Goal: Information Seeking & Learning: Learn about a topic

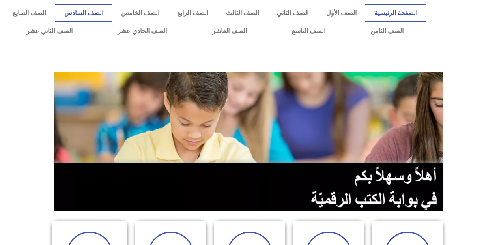
click at [112, 10] on link "الصف السادس" at bounding box center [83, 13] width 57 height 18
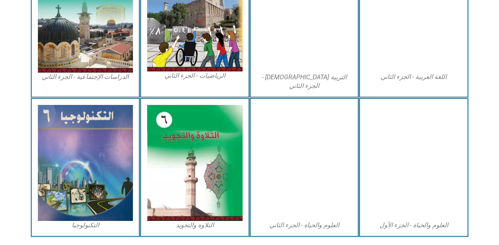
scroll to position [458, 0]
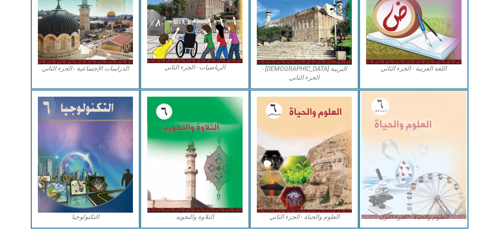
click at [375, 106] on img at bounding box center [413, 155] width 105 height 128
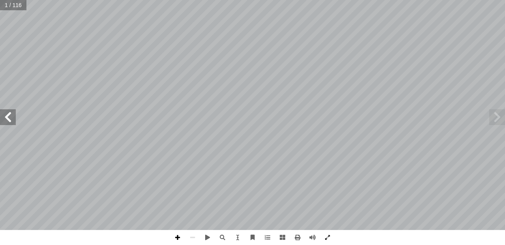
click at [181, 233] on span at bounding box center [177, 237] width 15 height 15
click at [11, 116] on span at bounding box center [8, 117] width 16 height 16
click at [326, 238] on span at bounding box center [327, 237] width 15 height 15
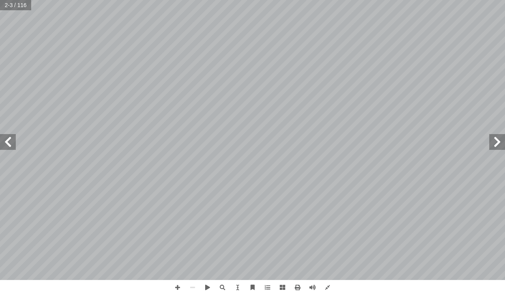
click at [12, 148] on span at bounding box center [8, 142] width 16 height 16
click at [14, 139] on span at bounding box center [8, 142] width 16 height 16
click at [326, 244] on span at bounding box center [327, 287] width 15 height 15
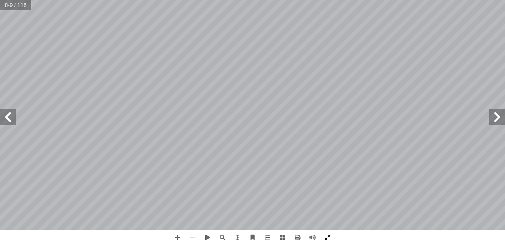
click at [324, 235] on span at bounding box center [327, 237] width 15 height 15
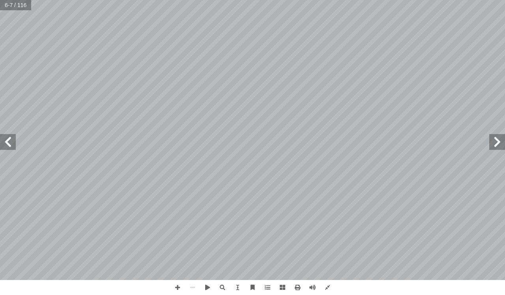
click at [6, 141] on span at bounding box center [8, 142] width 16 height 16
click at [498, 140] on span at bounding box center [497, 142] width 16 height 16
click at [11, 141] on span at bounding box center [8, 142] width 16 height 16
click at [11, 143] on span at bounding box center [8, 142] width 16 height 16
click at [491, 145] on span at bounding box center [497, 142] width 16 height 16
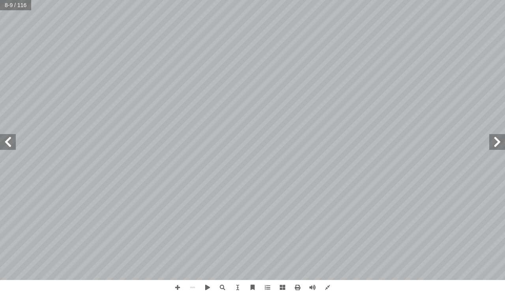
click at [491, 145] on span at bounding box center [497, 142] width 16 height 16
click at [12, 142] on span at bounding box center [8, 142] width 16 height 16
click at [6, 147] on span at bounding box center [8, 142] width 16 height 16
click at [499, 144] on span at bounding box center [497, 142] width 16 height 16
click at [10, 144] on span at bounding box center [8, 142] width 16 height 16
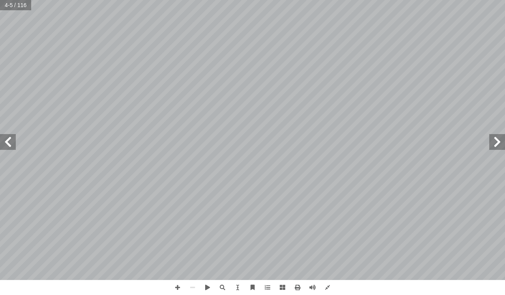
click at [10, 144] on span at bounding box center [8, 142] width 16 height 16
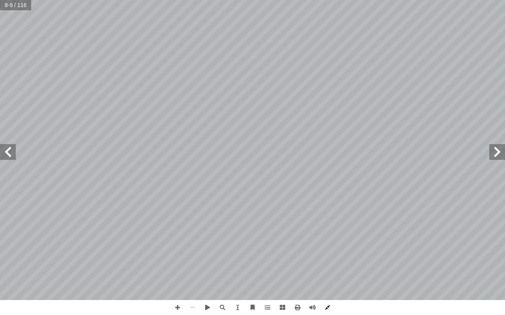
click at [329, 244] on span at bounding box center [327, 307] width 15 height 15
